Goal: Information Seeking & Learning: Learn about a topic

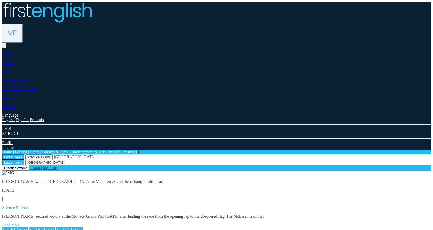
click at [20, 222] on link "Read more" at bounding box center [11, 224] width 18 height 4
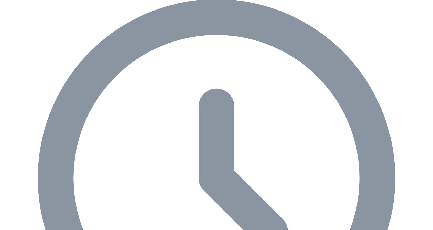
scroll to position [230, 0]
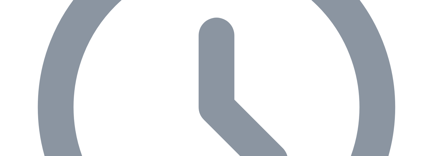
scroll to position [358, 0]
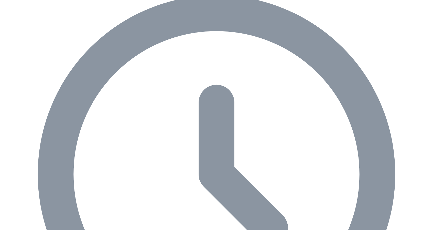
scroll to position [243, 0]
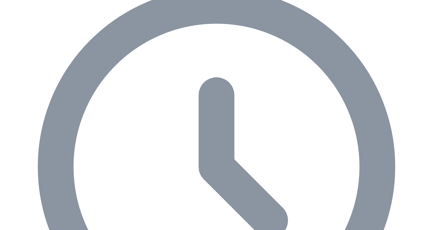
type input "****"
type input "*"
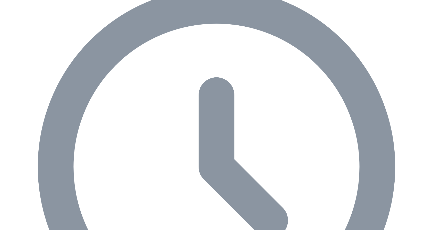
type input "*"
